Goal: Information Seeking & Learning: Understand process/instructions

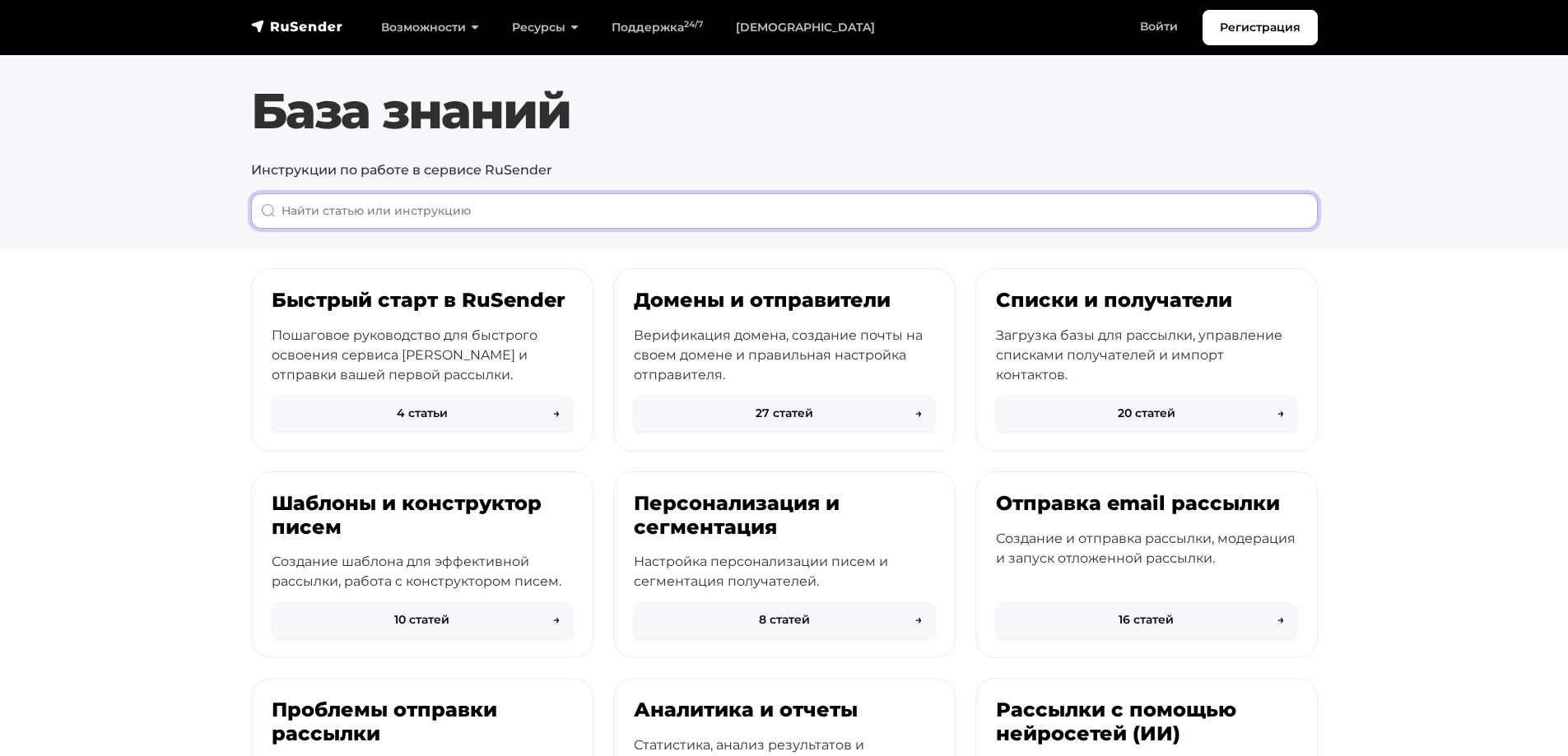
click at [314, 204] on input "When autocomplete results are available use up and down arrows to review and en…" at bounding box center [784, 211] width 1066 height 36
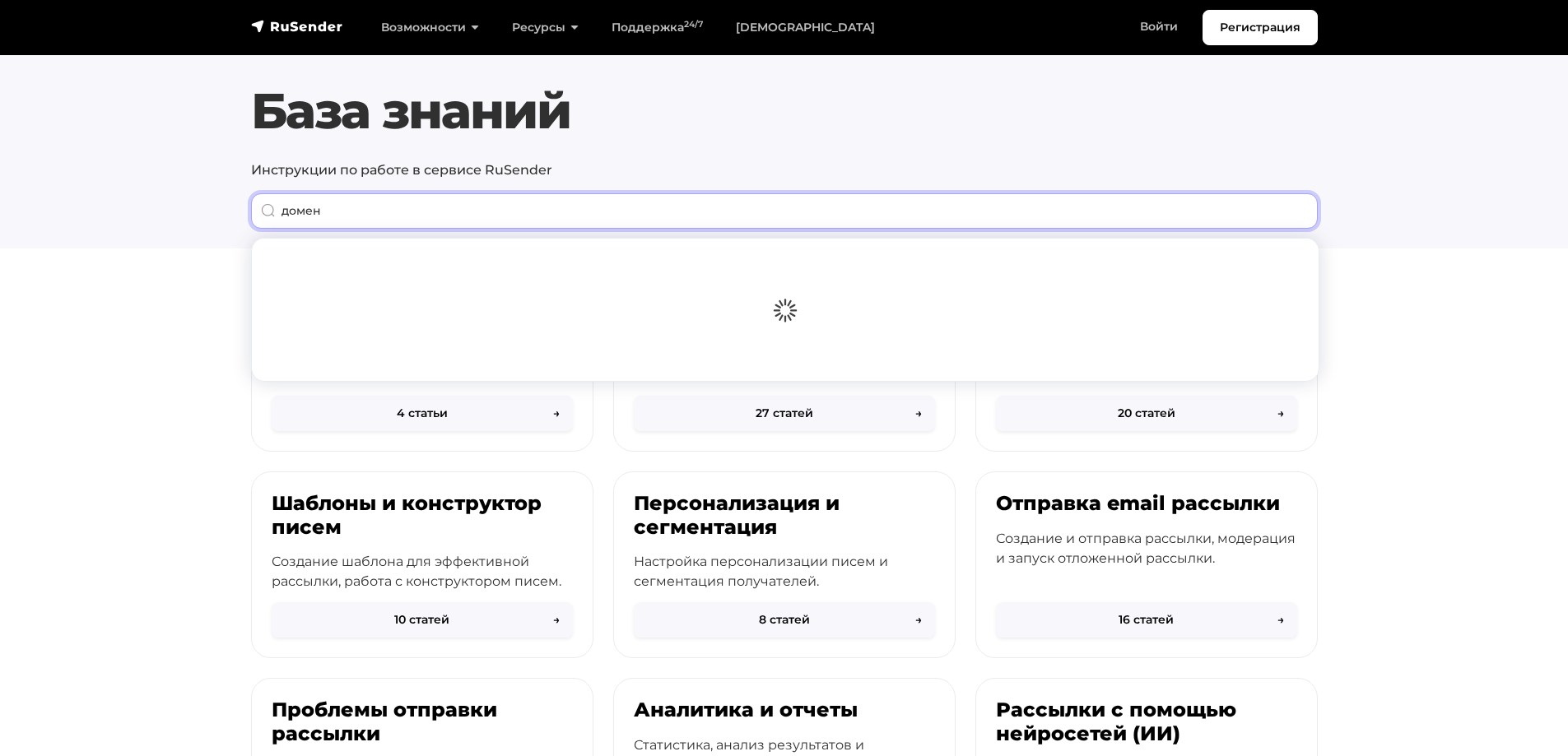
type input "домен"
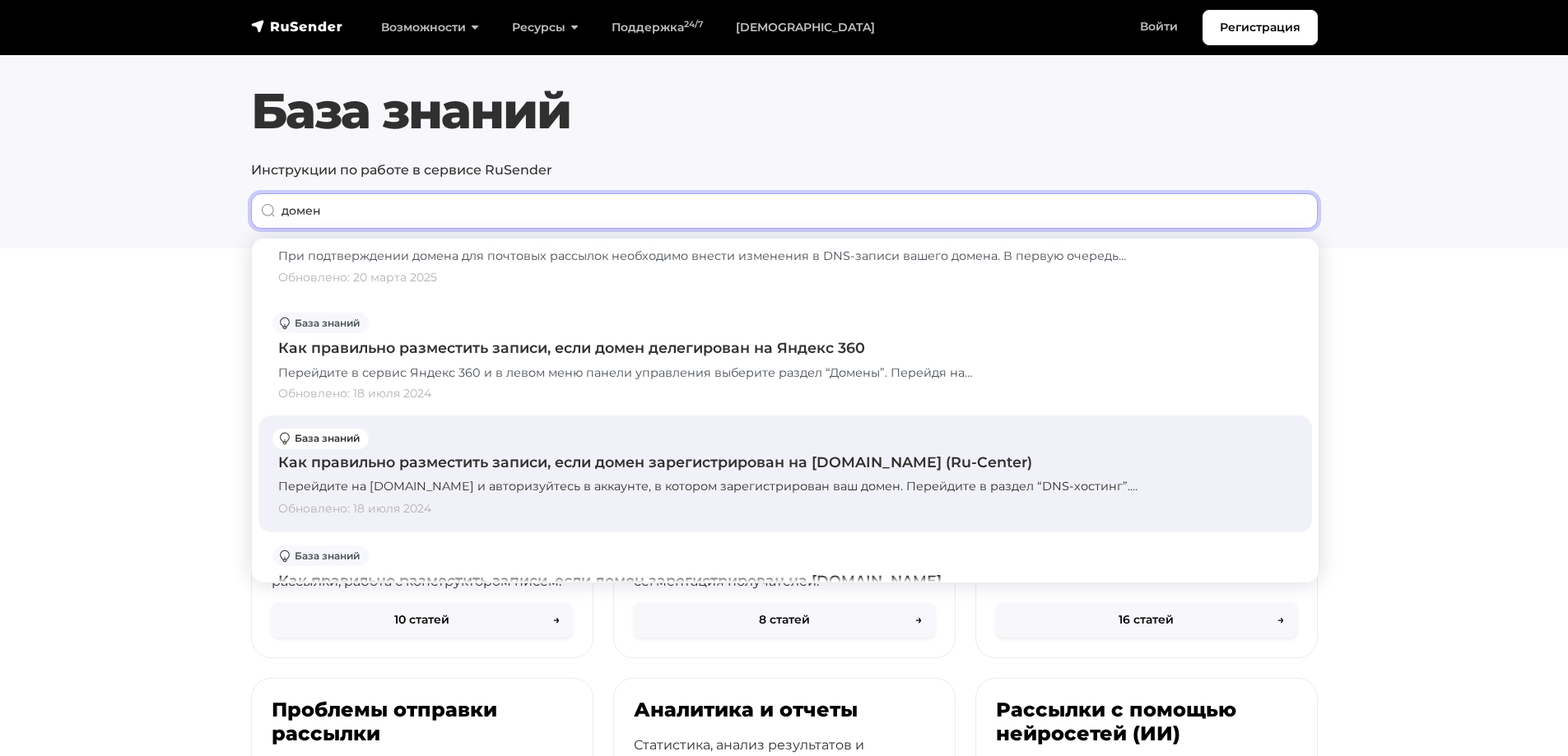
scroll to position [1893, 0]
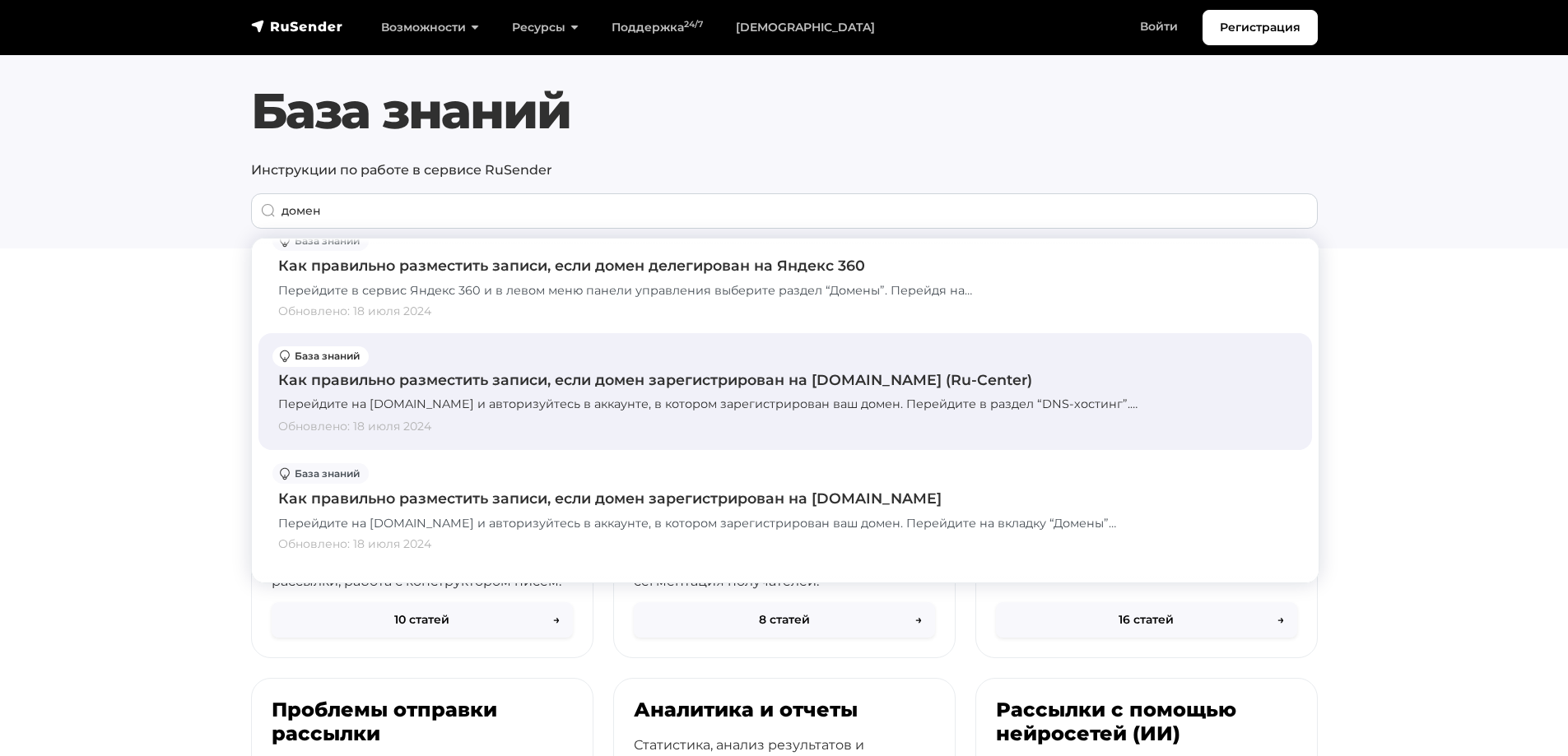
click at [540, 366] on div "Как правильно разместить записи, если домен зарегистрирован на [DOMAIN_NAME] (R…" at bounding box center [785, 392] width 1014 height 91
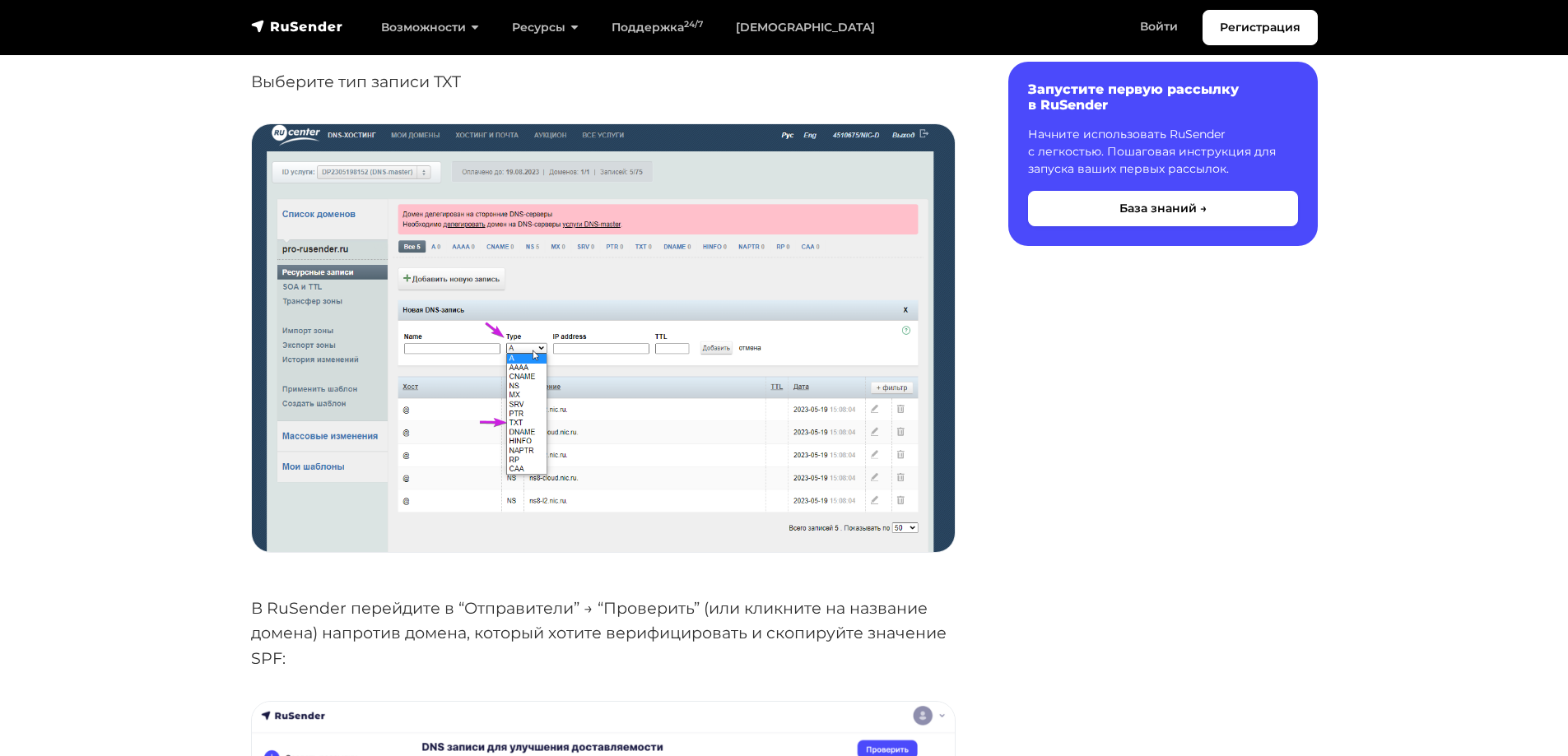
scroll to position [2305, 0]
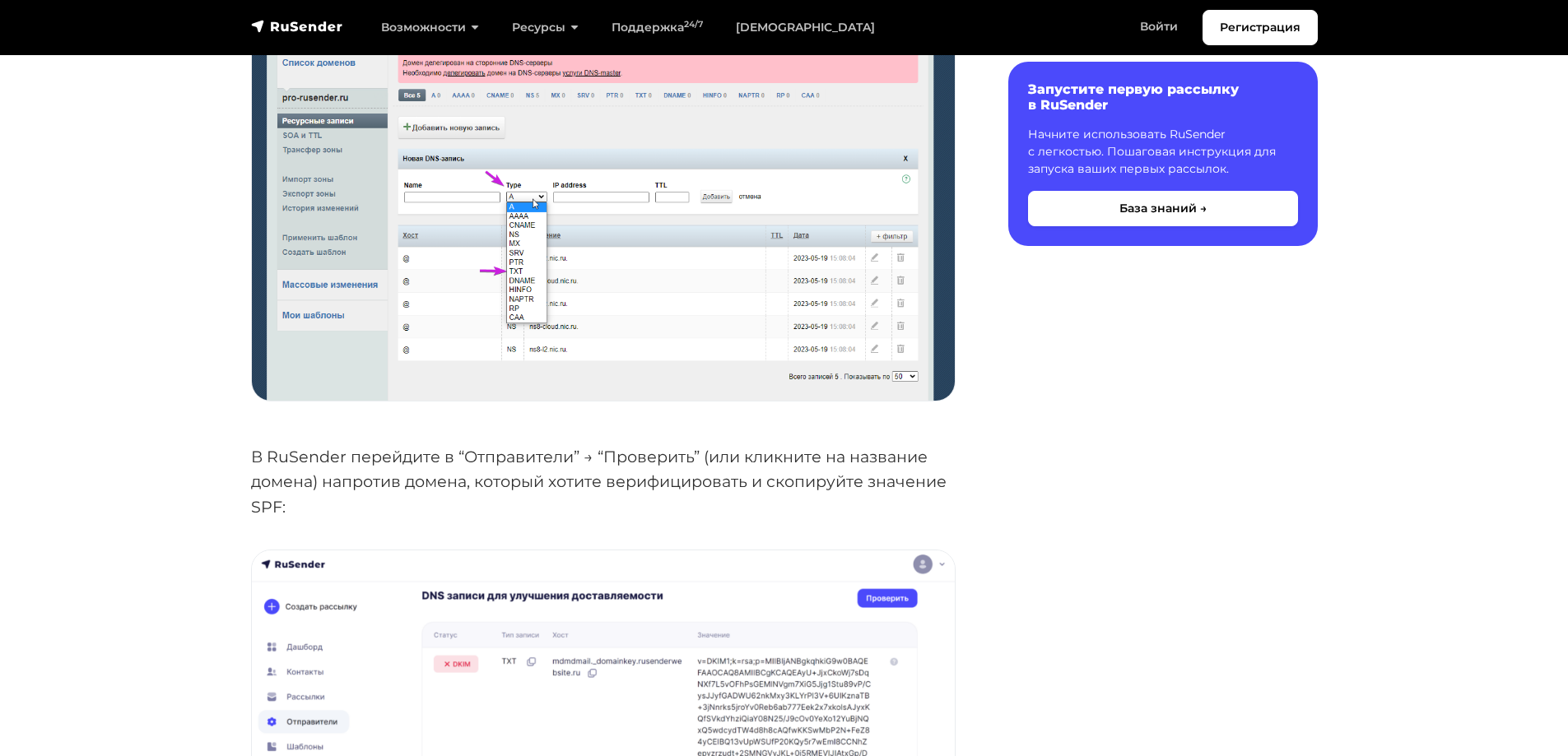
click at [665, 465] on p "В RuSender перейдите в “Отправители” → “Проверить” (или кликните на название до…" at bounding box center [603, 482] width 705 height 76
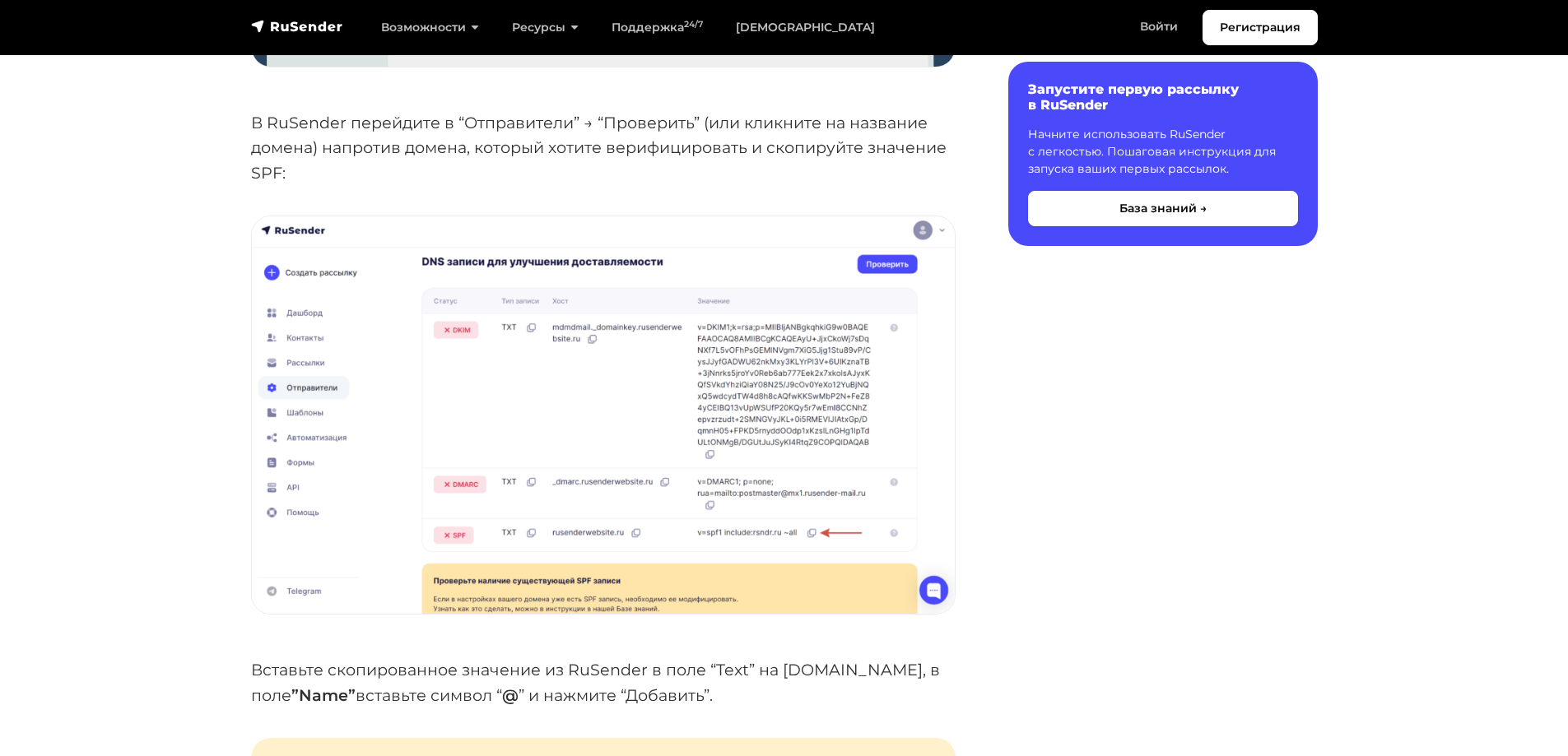
scroll to position [2716, 0]
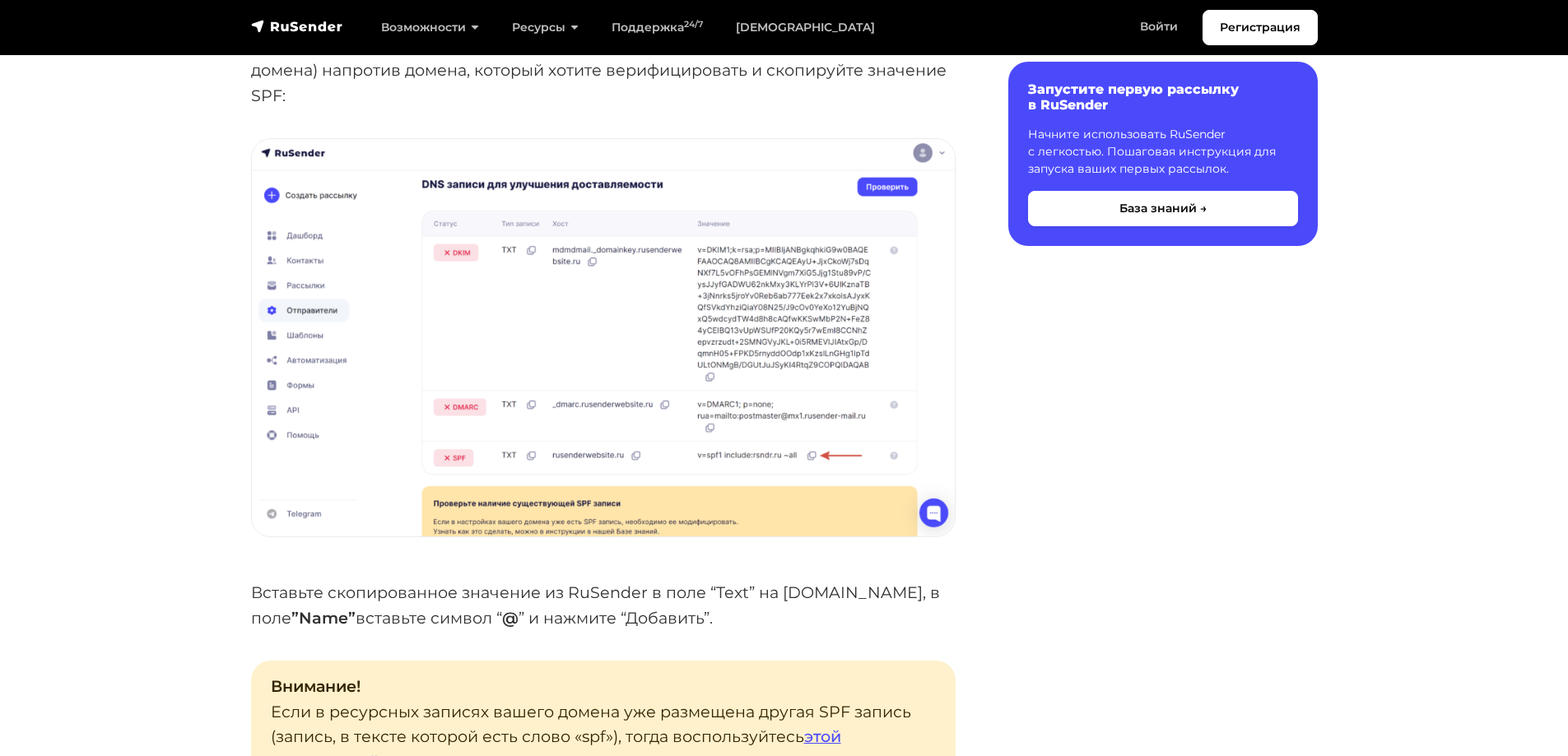
click at [479, 606] on p "Вставьте скопированное значение из RuSender в поле “Text” на [DOMAIN_NAME], в п…" at bounding box center [603, 605] width 705 height 50
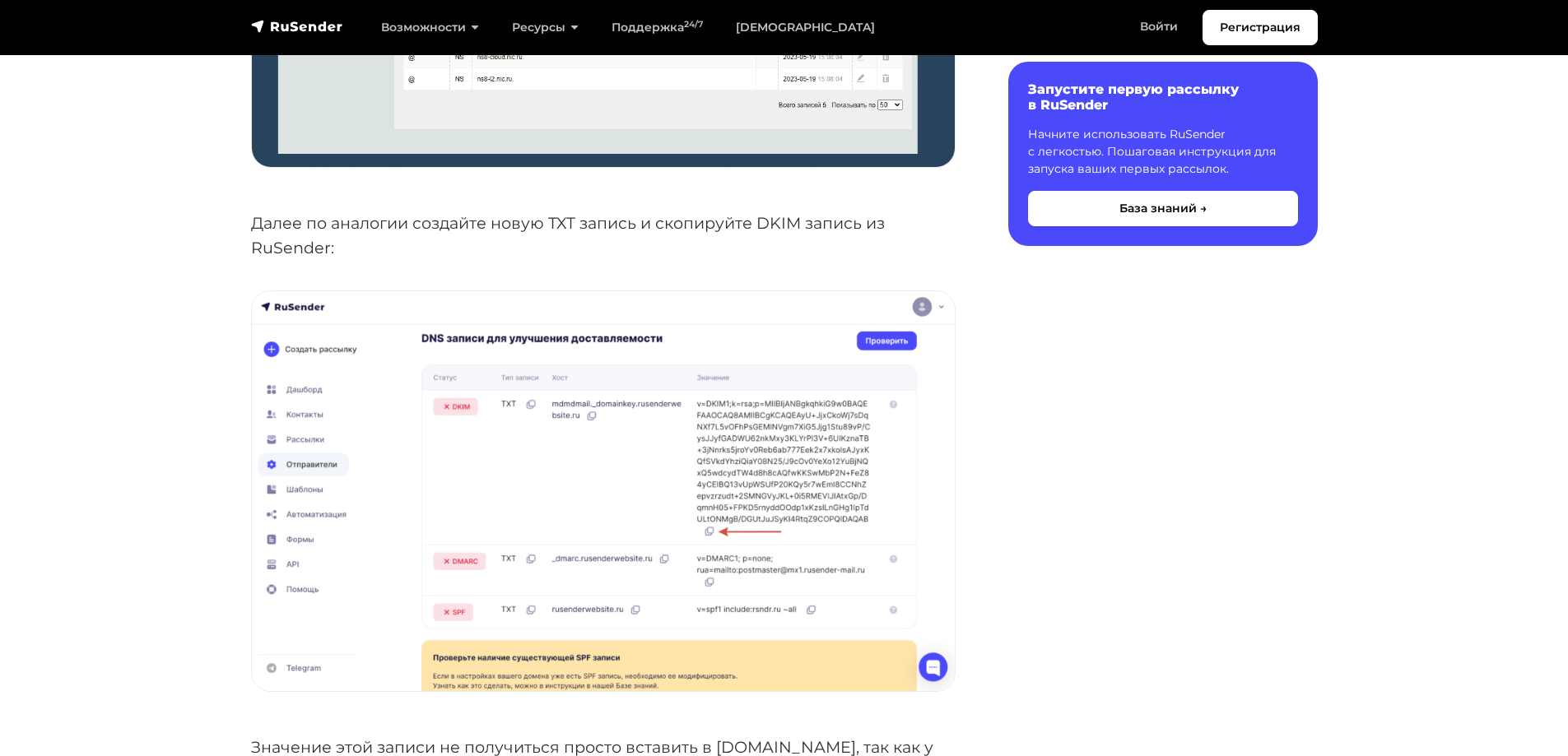
scroll to position [5350, 0]
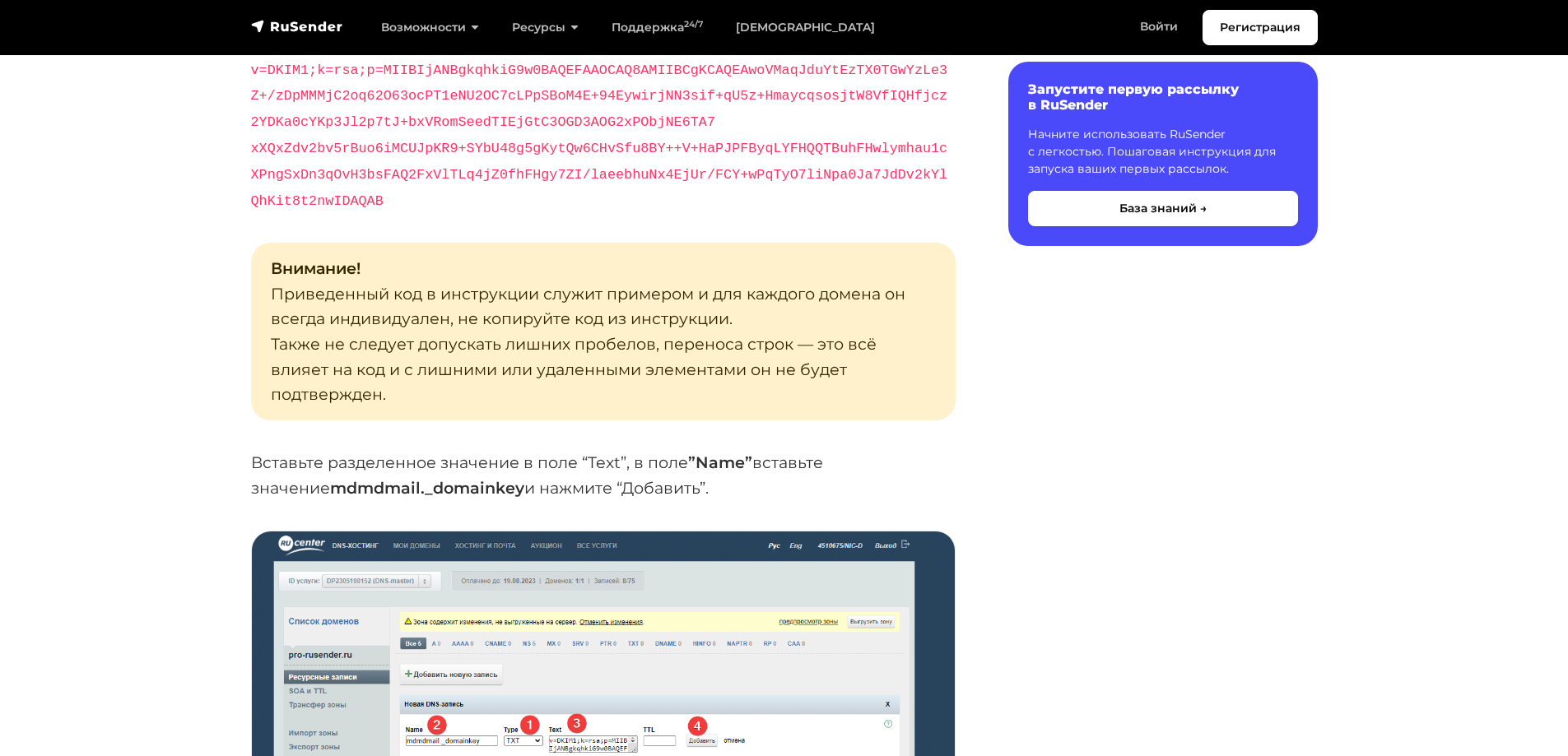
scroll to position [6008, 0]
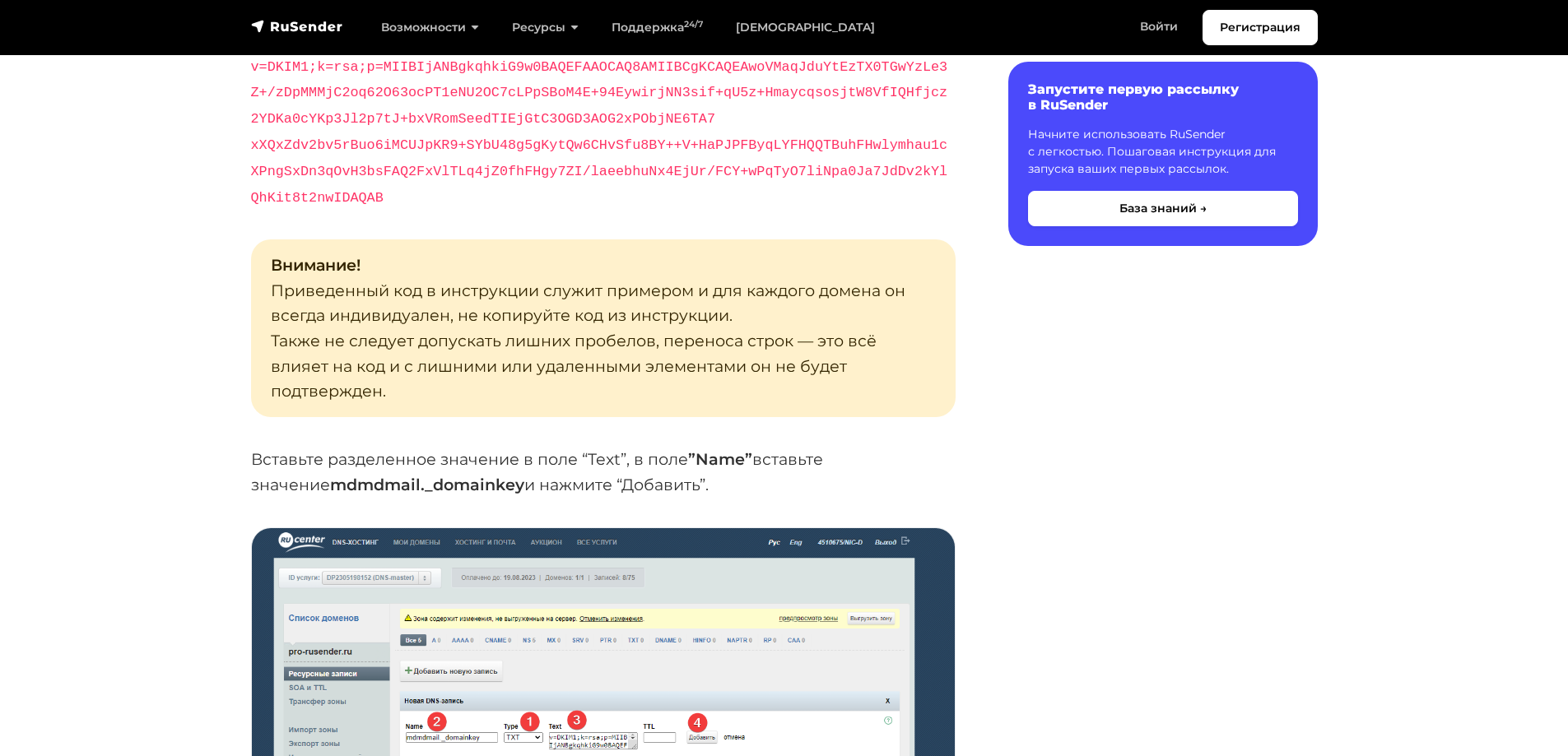
drag, startPoint x: 441, startPoint y: 457, endPoint x: 249, endPoint y: 459, distance: 192.0
copy strong "mdmdmail._domainkey"
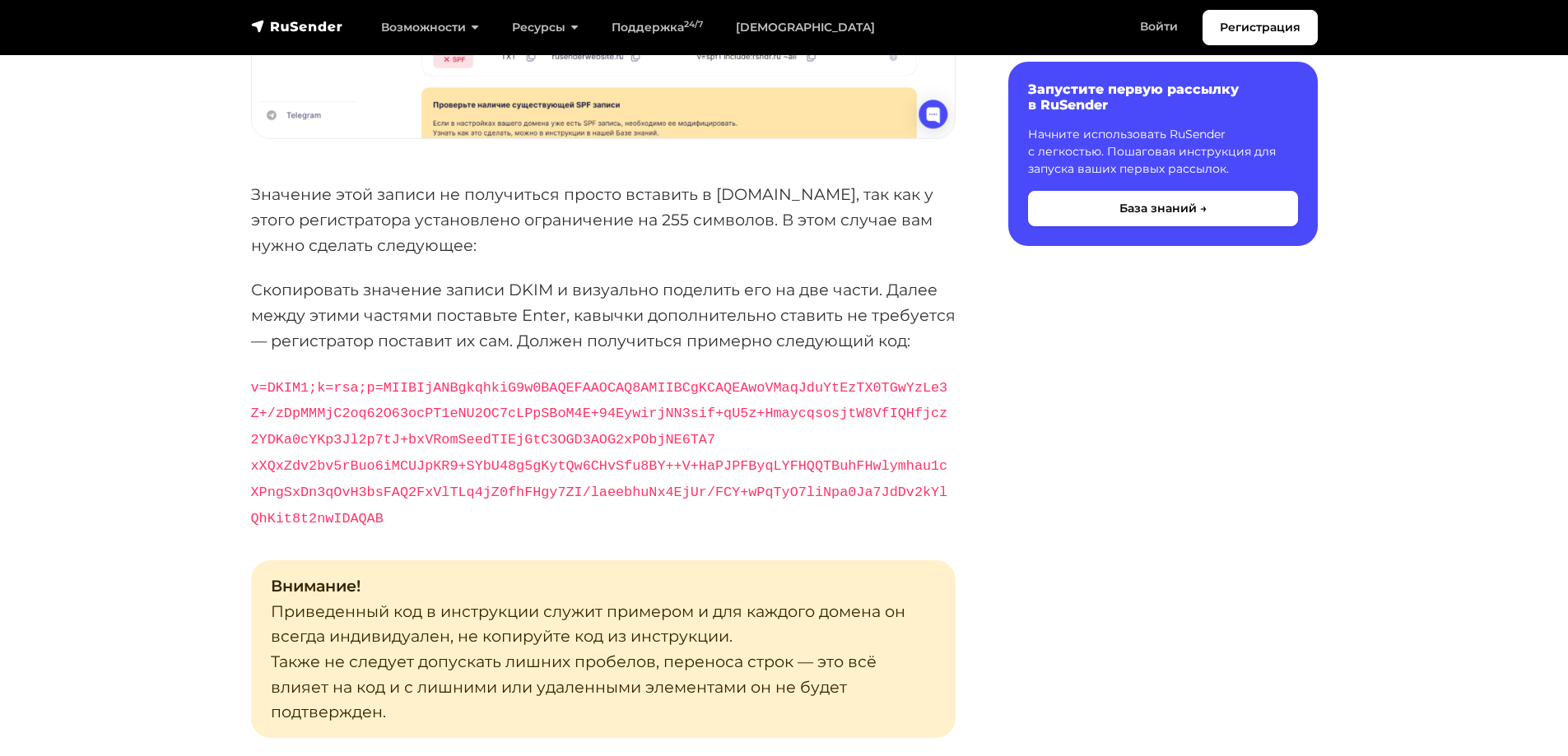
scroll to position [5678, 0]
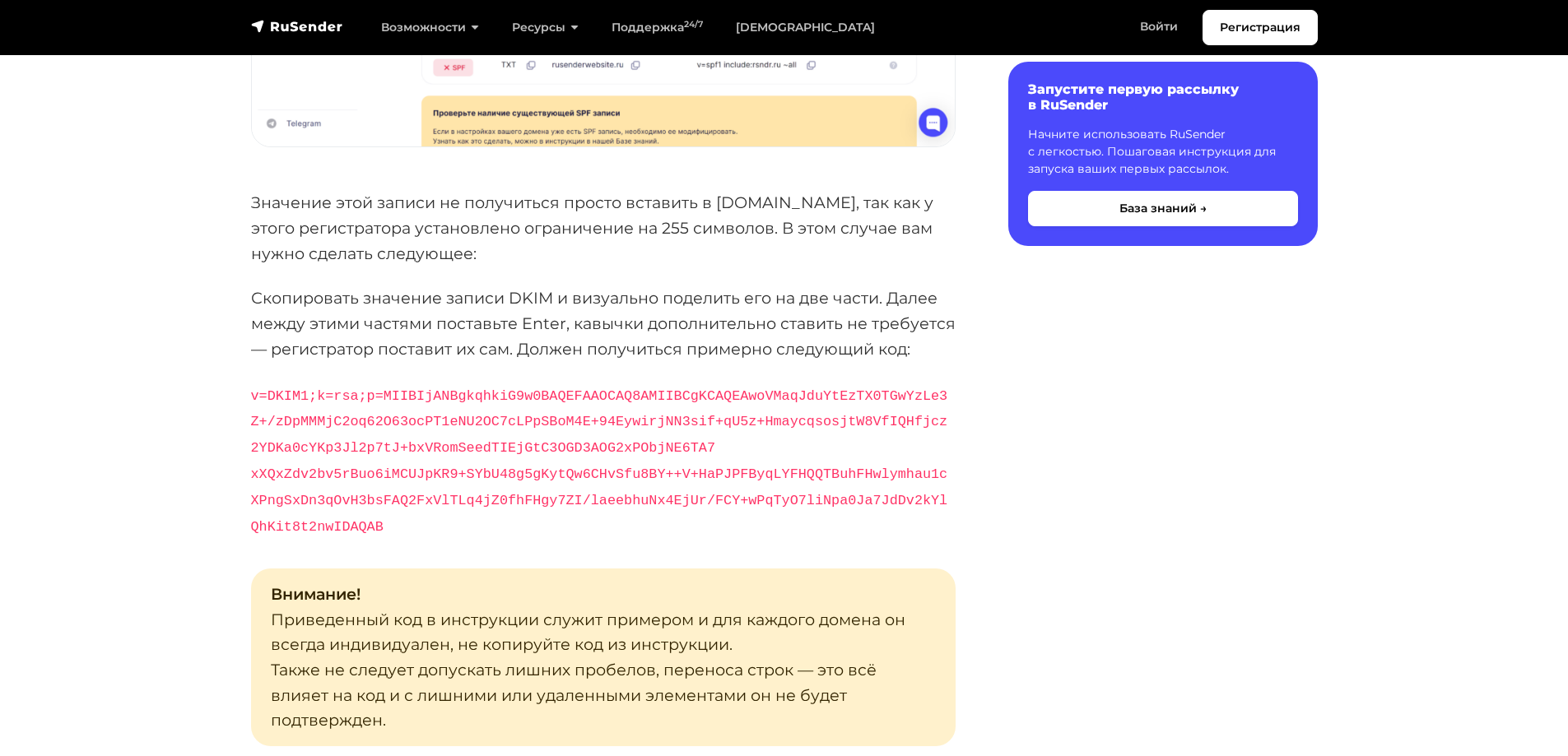
click at [573, 440] on p "v=DKIM1;k=rsa;p=MIIBIjANBgkqhkiG9w0BAQEFAAOCAQ8AMIIBCgKCAQEAwoVMaqJduYtEzTX0TGw…" at bounding box center [603, 460] width 705 height 157
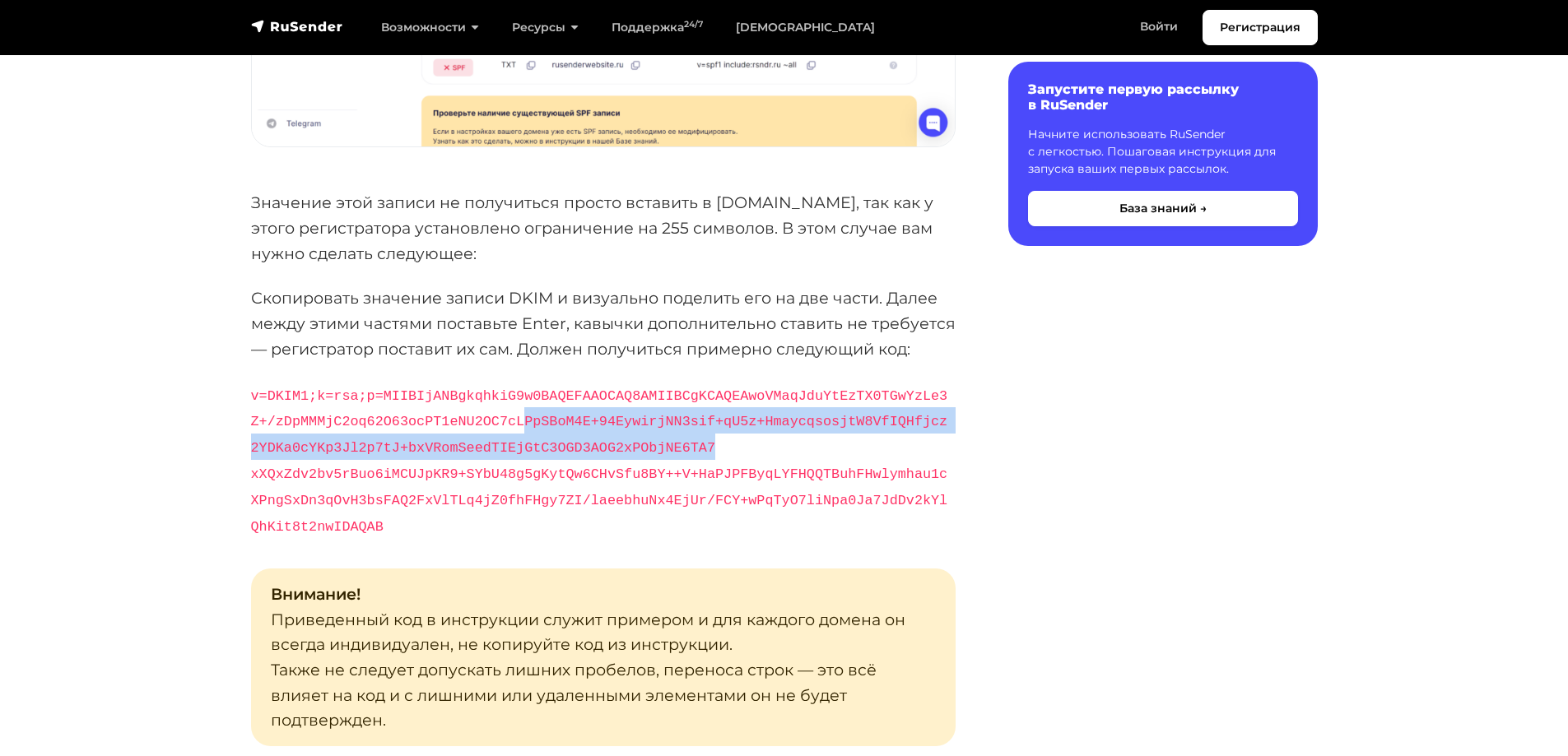
drag, startPoint x: 561, startPoint y: 441, endPoint x: 443, endPoint y: 427, distance: 118.8
click at [443, 427] on p "v=DKIM1;k=rsa;p=MIIBIjANBgkqhkiG9w0BAQEFAAOCAQ8AMIIBCgKCAQEAwoVMaqJduYtEzTX0TGw…" at bounding box center [603, 460] width 705 height 157
click at [551, 435] on p "v=DKIM1;k=rsa;p=MIIBIjANBgkqhkiG9w0BAQEFAAOCAQ8AMIIBCgKCAQEAwoVMaqJduYtEzTX0TGw…" at bounding box center [603, 460] width 705 height 157
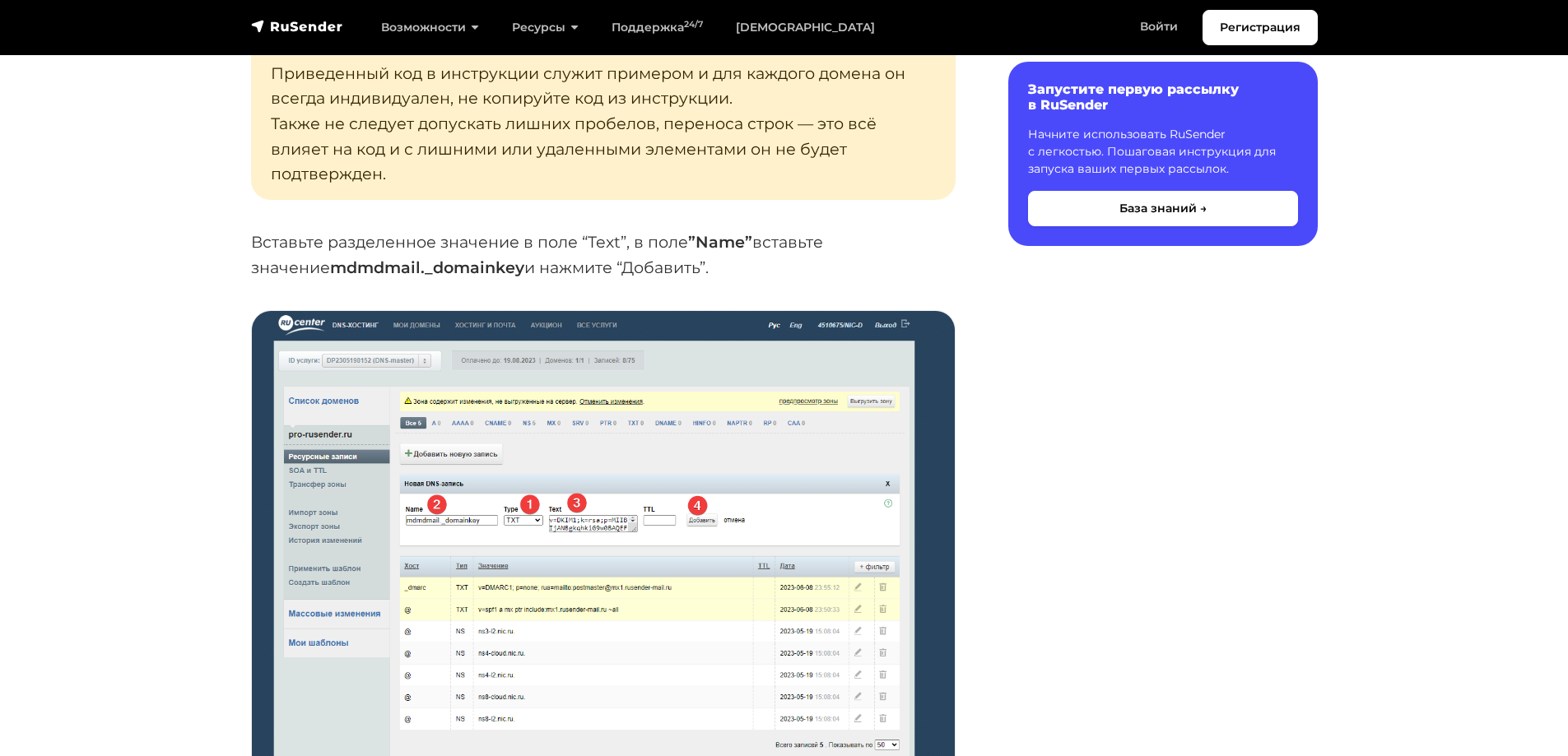
scroll to position [6255, 0]
